Goal: Task Accomplishment & Management: Use online tool/utility

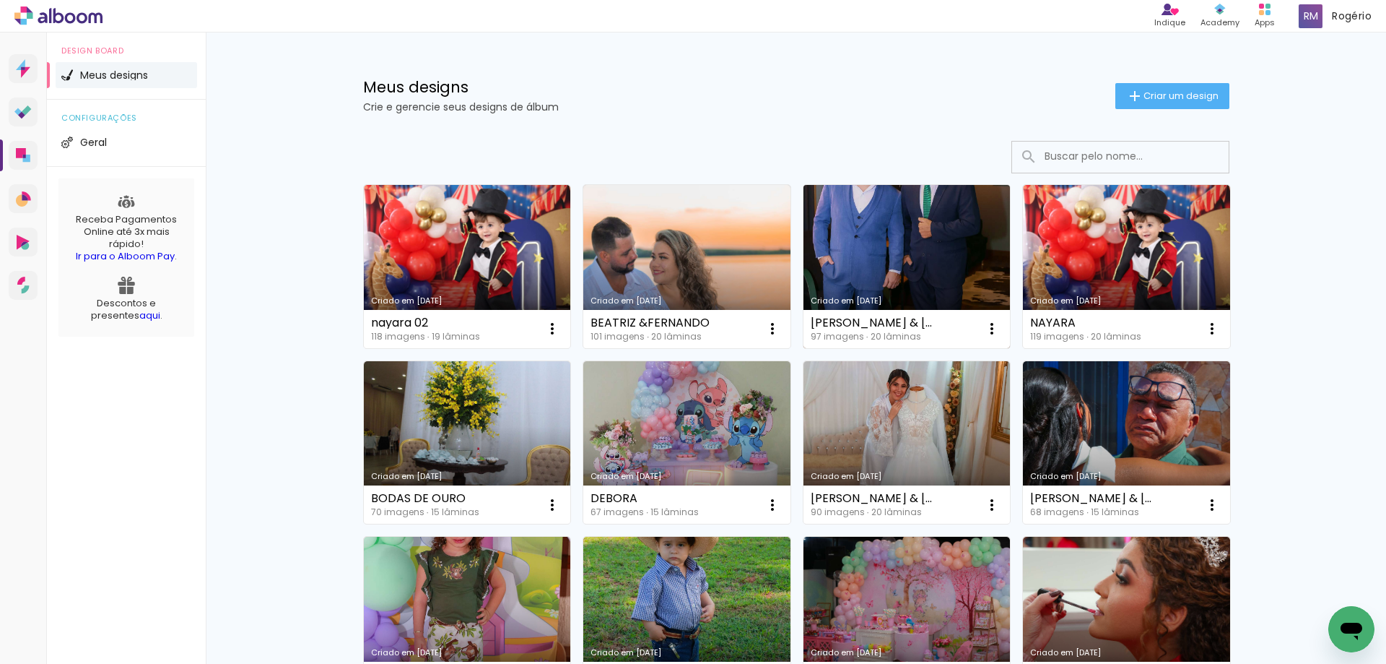
click at [913, 267] on link "Criado em [DATE]" at bounding box center [907, 266] width 207 height 163
click at [844, 261] on link "Criado em [DATE]" at bounding box center [907, 266] width 207 height 163
